Goal: Task Accomplishment & Management: Complete application form

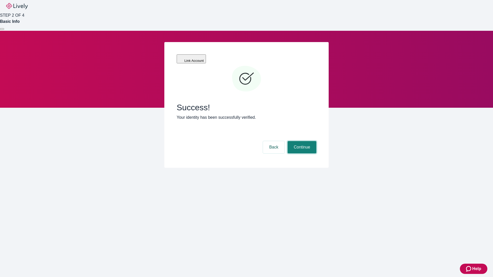
click at [301, 141] on button "Continue" at bounding box center [302, 147] width 29 height 12
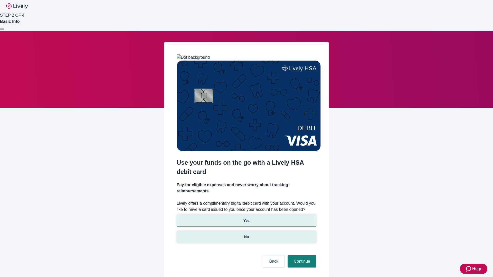
click at [246, 234] on p "No" at bounding box center [246, 236] width 5 height 5
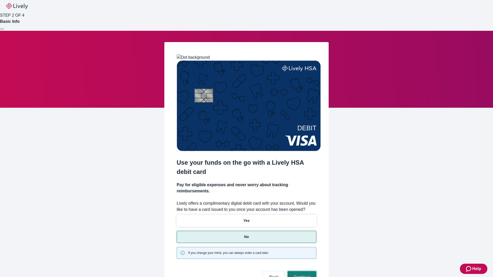
click at [301, 271] on button "Continue" at bounding box center [302, 277] width 29 height 12
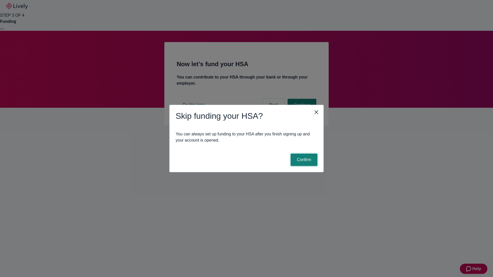
click at [303, 160] on button "Confirm" at bounding box center [304, 160] width 27 height 12
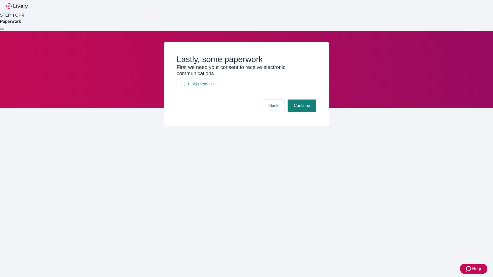
click at [183, 86] on input "E-Sign Disclosure" at bounding box center [183, 84] width 4 height 4
checkbox input "true"
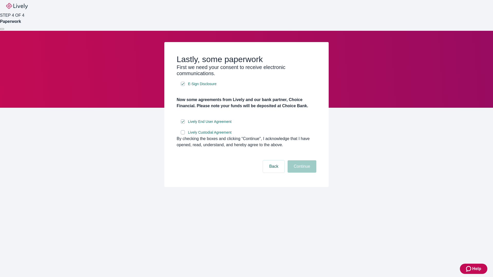
click at [183, 135] on input "Lively Custodial Agreement" at bounding box center [183, 132] width 4 height 4
checkbox input "true"
click at [301, 173] on button "Continue" at bounding box center [302, 166] width 29 height 12
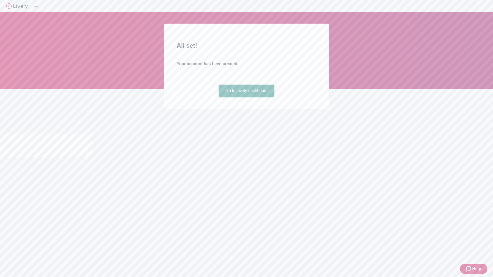
click at [246, 97] on link "Go to Lively dashboard" at bounding box center [246, 91] width 55 height 12
